Goal: Register for event/course

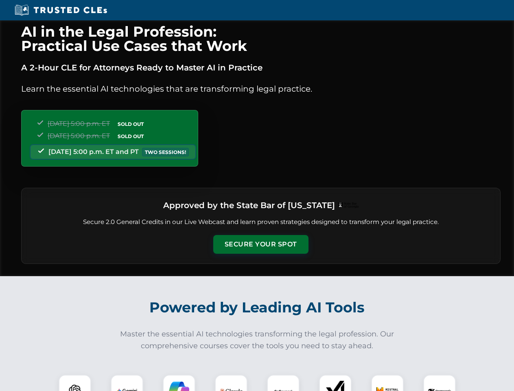
click at [261, 244] on button "Secure Your Spot" at bounding box center [260, 244] width 95 height 19
click at [75, 383] on img at bounding box center [75, 391] width 24 height 24
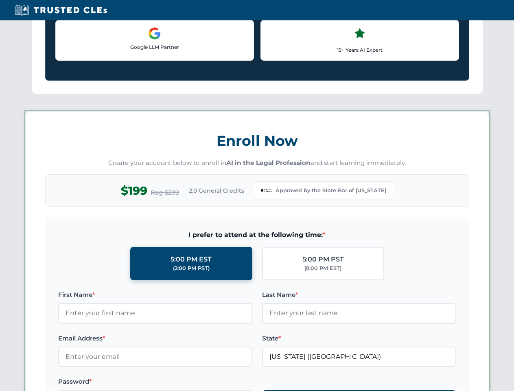
click at [179, 383] on label "Password *" at bounding box center [155, 382] width 194 height 10
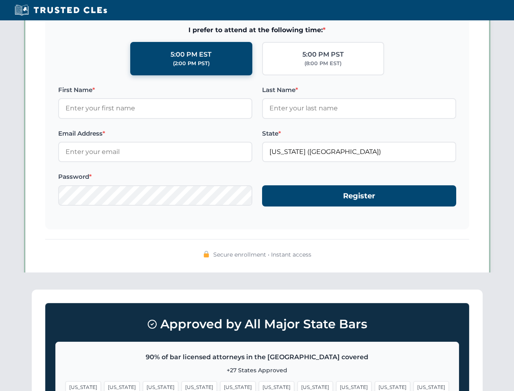
click at [375, 383] on span "[US_STATE]" at bounding box center [392, 387] width 35 height 12
